Goal: Navigation & Orientation: Understand site structure

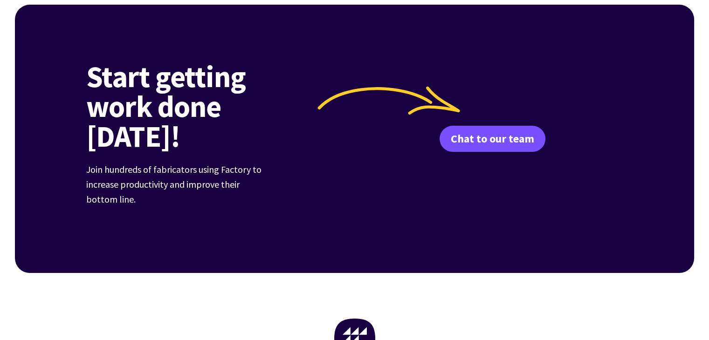
scroll to position [3724, 0]
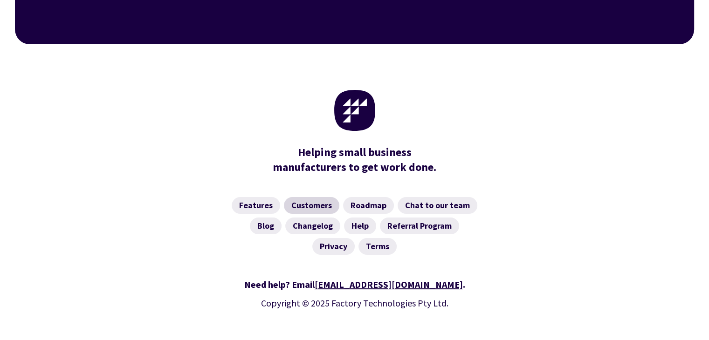
click at [305, 197] on link "Customers" at bounding box center [311, 205] width 55 height 17
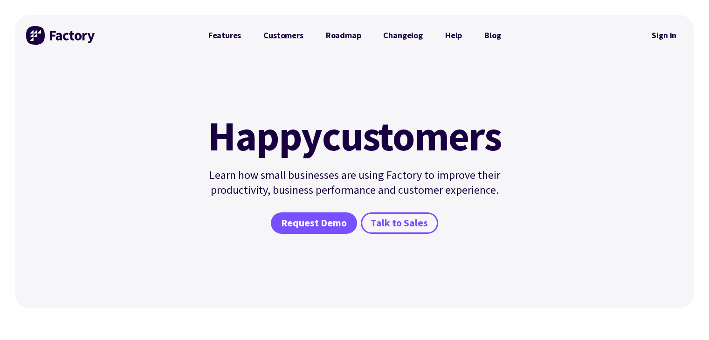
click at [291, 36] on link "Customers" at bounding box center [283, 35] width 62 height 19
click at [222, 38] on link "Features" at bounding box center [224, 35] width 55 height 19
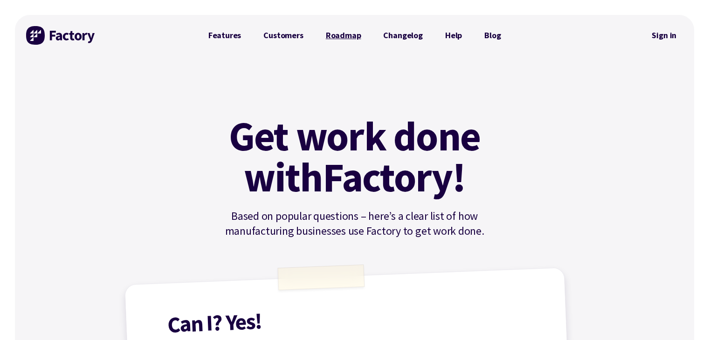
click at [350, 40] on link "Roadmap" at bounding box center [344, 35] width 58 height 19
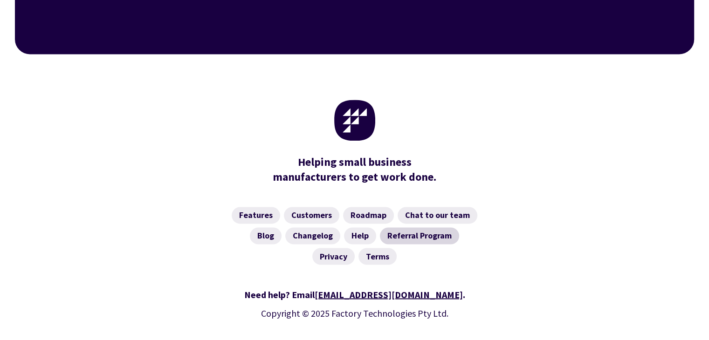
scroll to position [1535, 0]
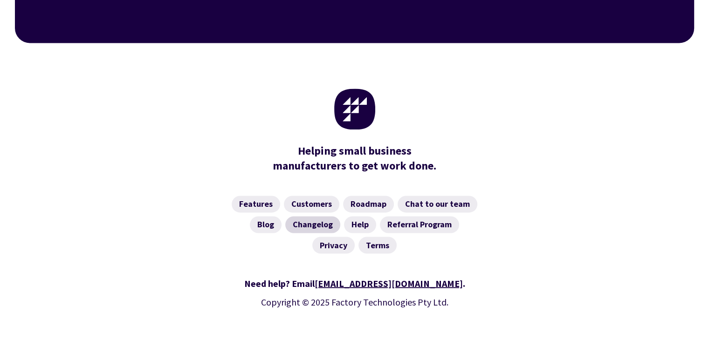
click at [308, 216] on link "Changelog" at bounding box center [312, 224] width 55 height 17
click at [361, 216] on link "Help" at bounding box center [360, 224] width 32 height 17
